Goal: Answer question/provide support: Answer question/provide support

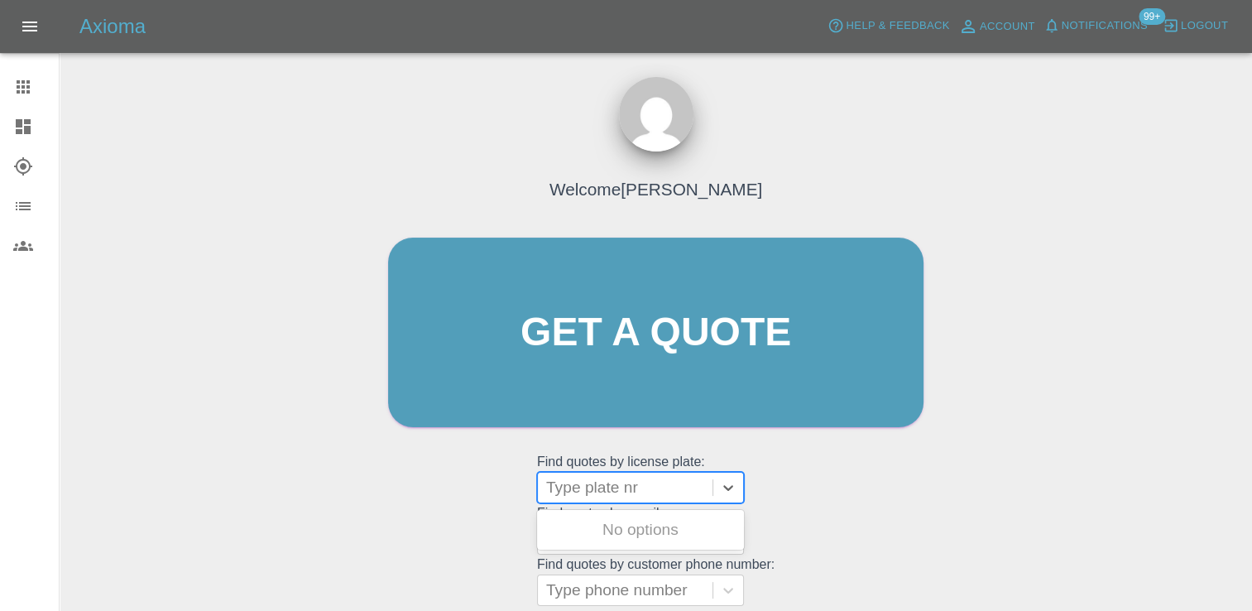
click at [632, 483] on div at bounding box center [625, 487] width 158 height 23
paste input "DT25WBV"
type input "DT25WBV"
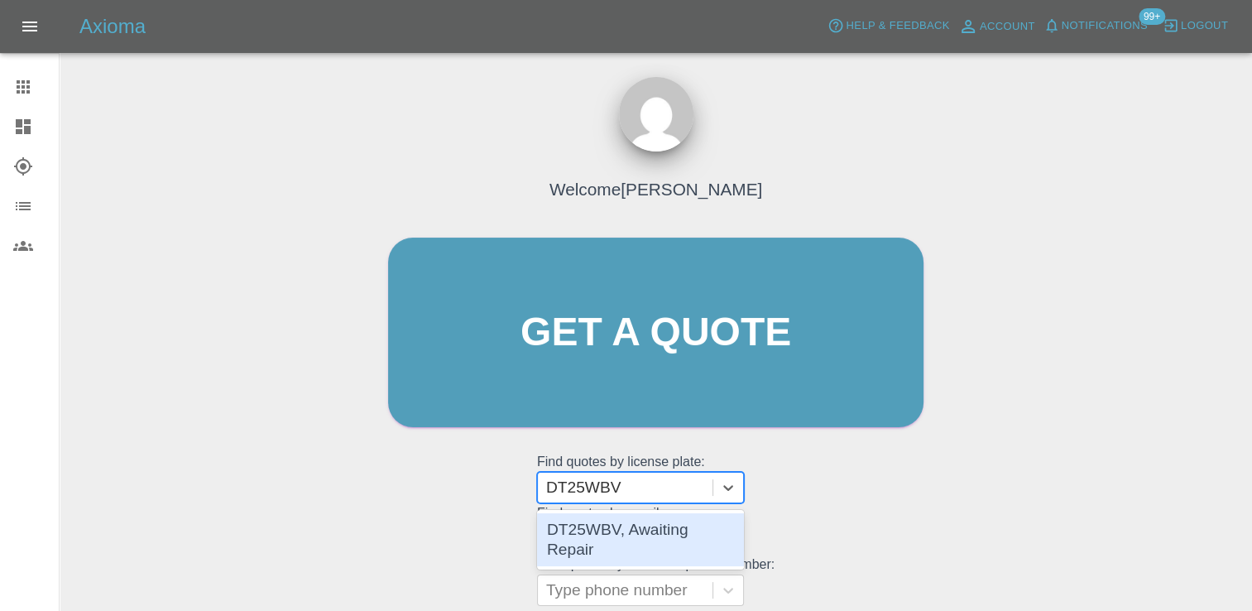
click at [613, 531] on div "DT25WBV, Awaiting Repair" at bounding box center [640, 539] width 207 height 53
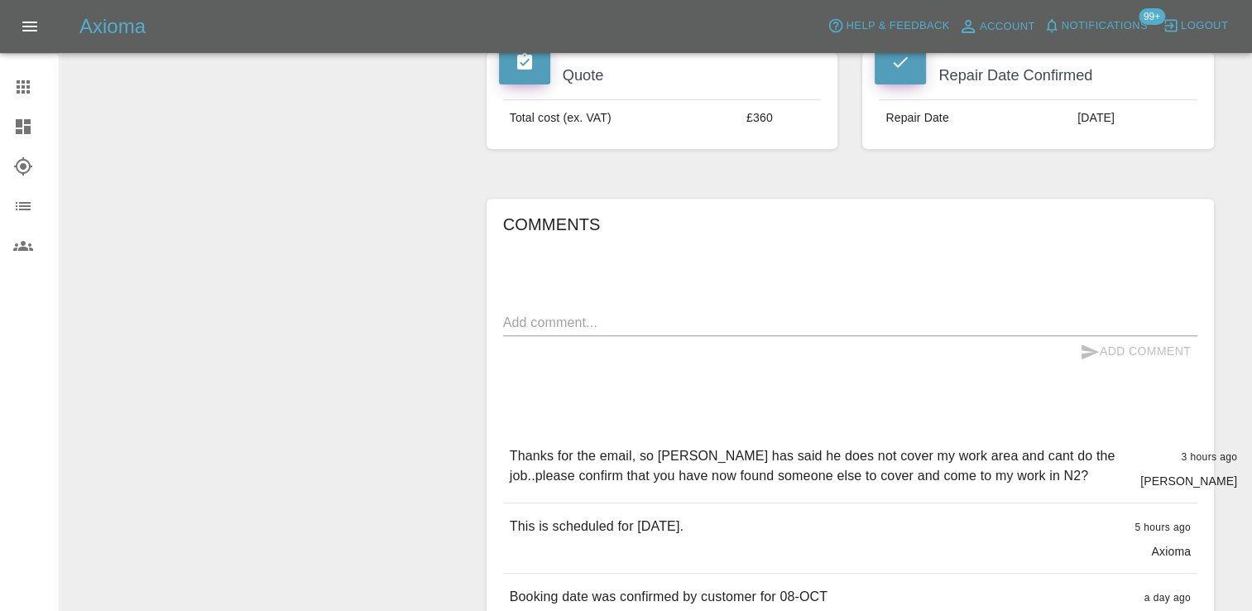
scroll to position [745, 0]
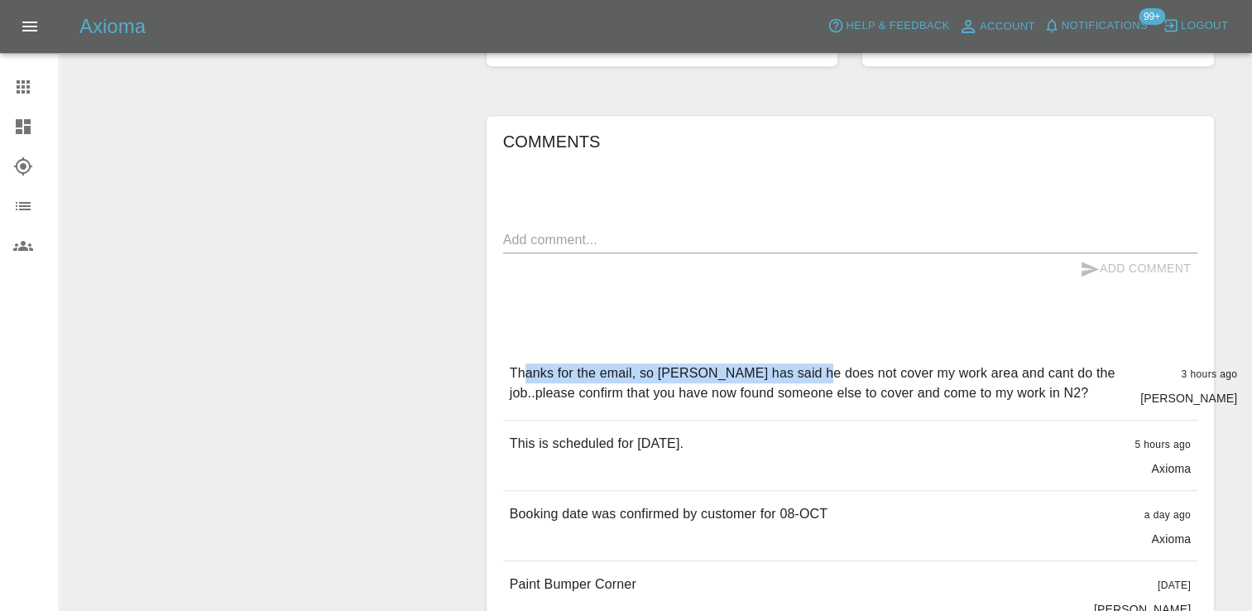
drag, startPoint x: 526, startPoint y: 320, endPoint x: 800, endPoint y: 323, distance: 274.8
click at [800, 363] on p "Thanks for the email, so [PERSON_NAME] has said he does not cover my work area …" at bounding box center [818, 383] width 617 height 40
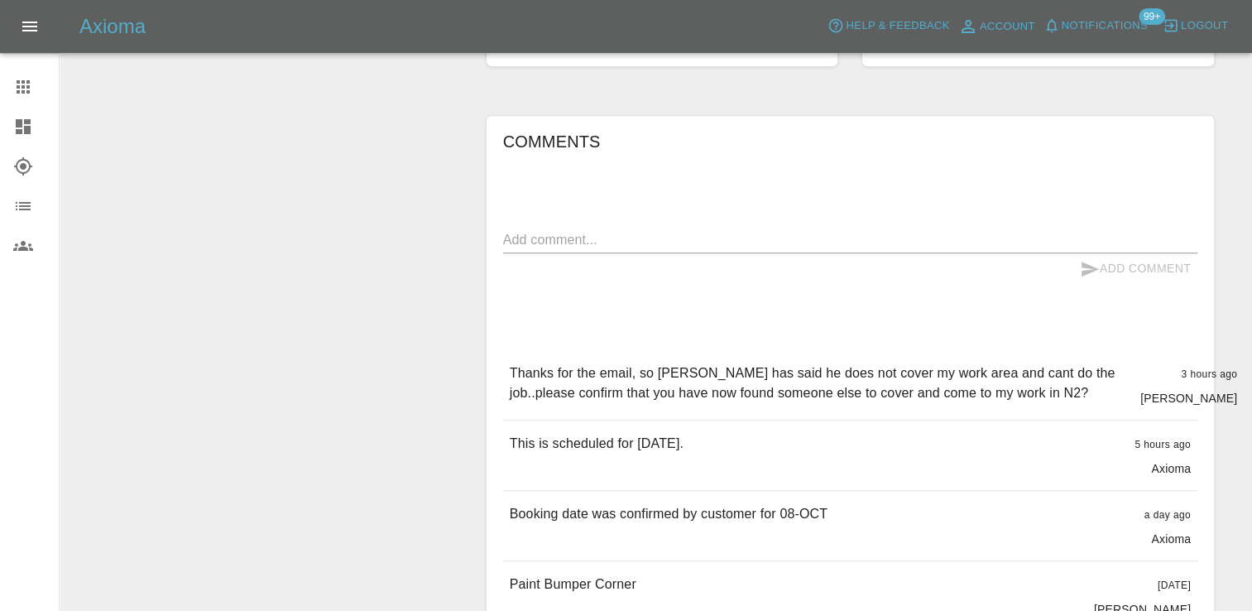
drag, startPoint x: 800, startPoint y: 323, endPoint x: 996, endPoint y: 296, distance: 197.1
click at [996, 296] on div "Comments x Add Comment Thanks for the email, so [PERSON_NAME] has said he does …" at bounding box center [850, 442] width 694 height 629
click at [900, 230] on textarea at bounding box center [850, 239] width 694 height 19
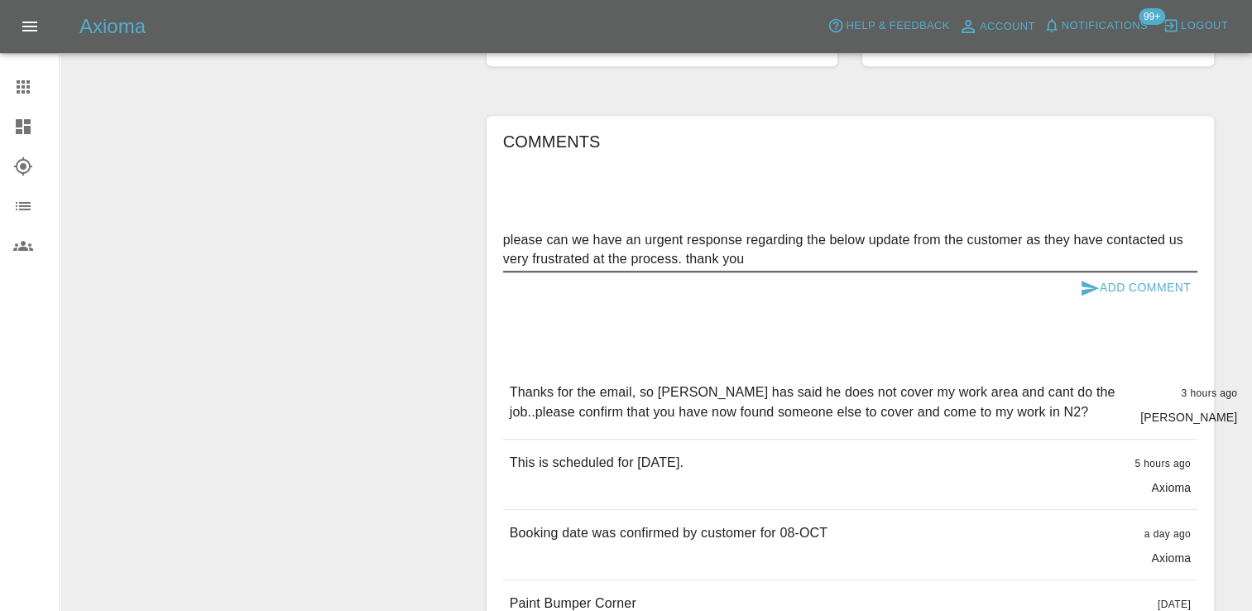
type textarea "please can we have an urgent response regarding the below update from the custo…"
click at [1120, 272] on button "Add Comment" at bounding box center [1136, 287] width 124 height 31
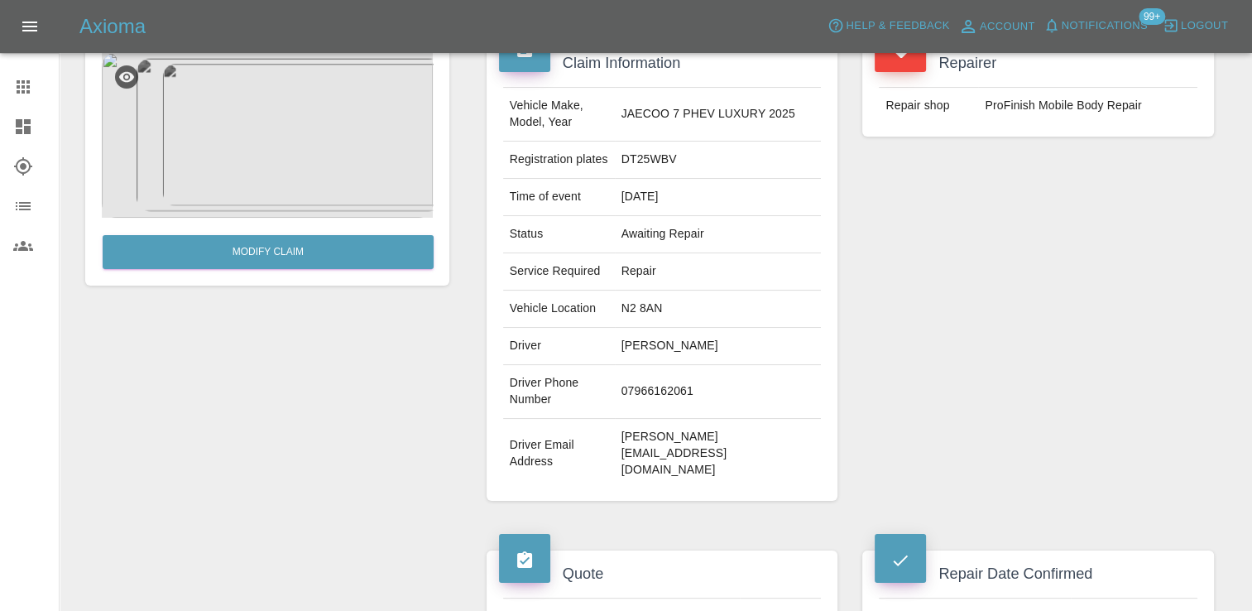
scroll to position [0, 0]
